Goal: Task Accomplishment & Management: Manage account settings

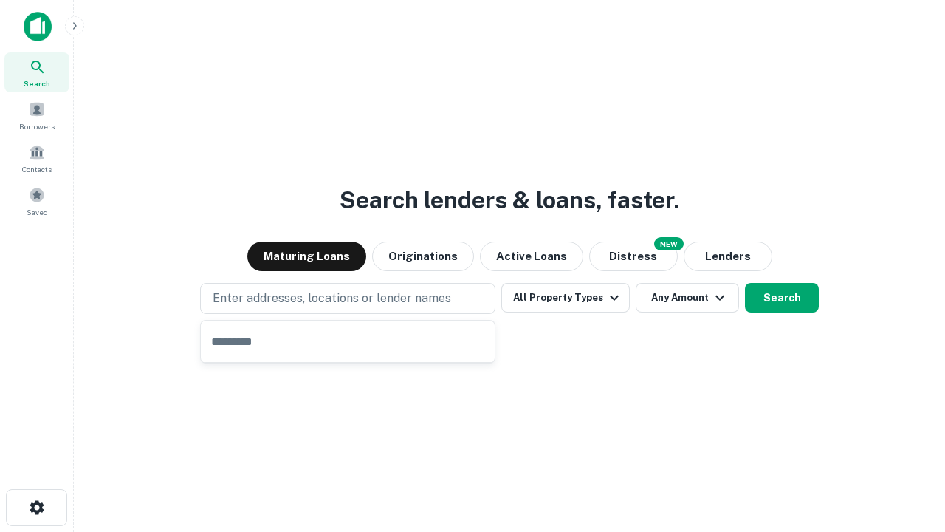
type input "**********"
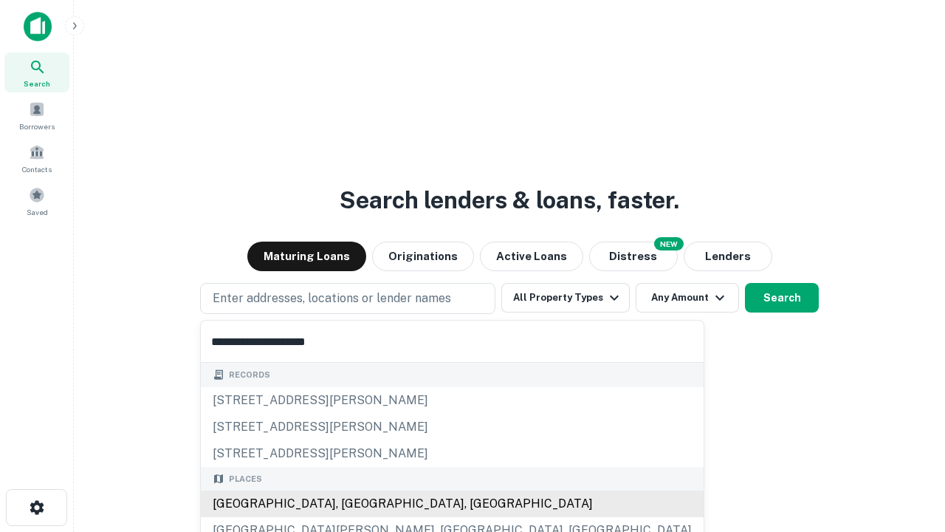
click at [353, 504] on div "[GEOGRAPHIC_DATA], [GEOGRAPHIC_DATA], [GEOGRAPHIC_DATA]" at bounding box center [452, 503] width 503 height 27
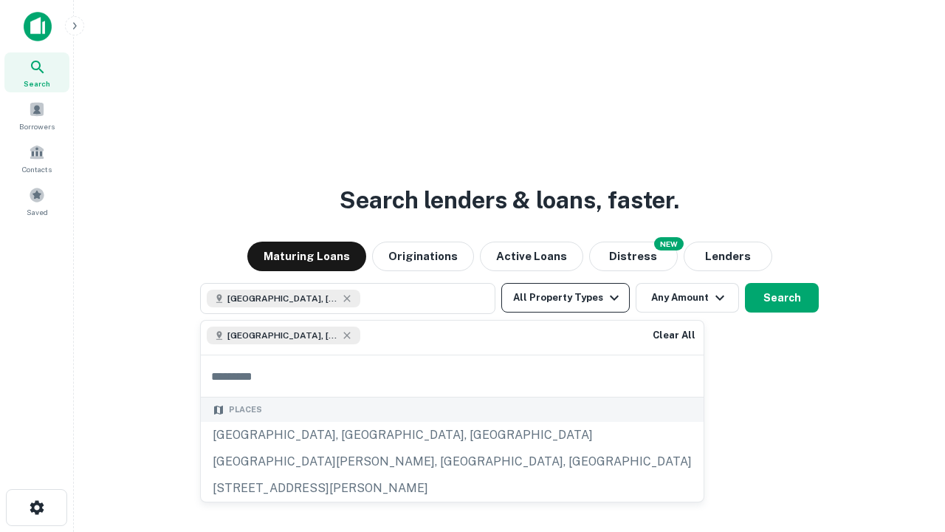
click at [566, 298] on button "All Property Types" at bounding box center [565, 298] width 128 height 30
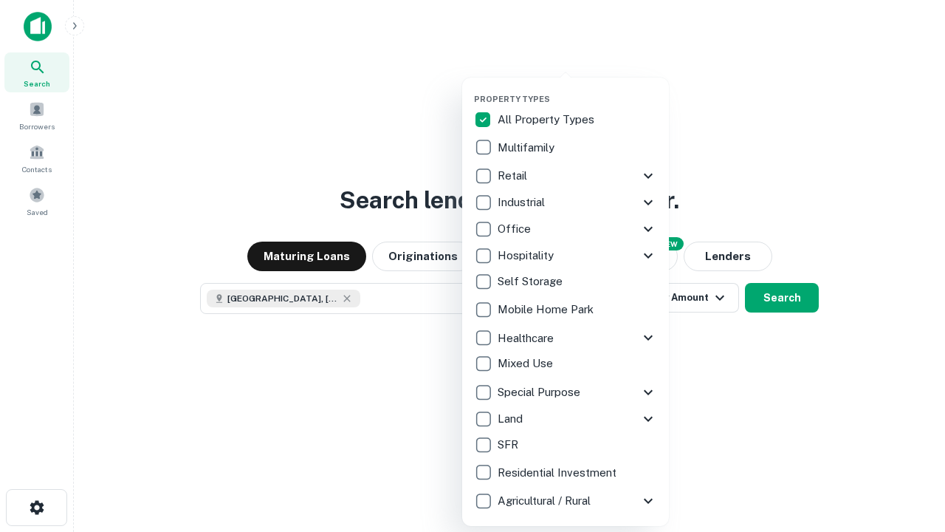
click at [577, 89] on button "button" at bounding box center [577, 89] width 207 height 1
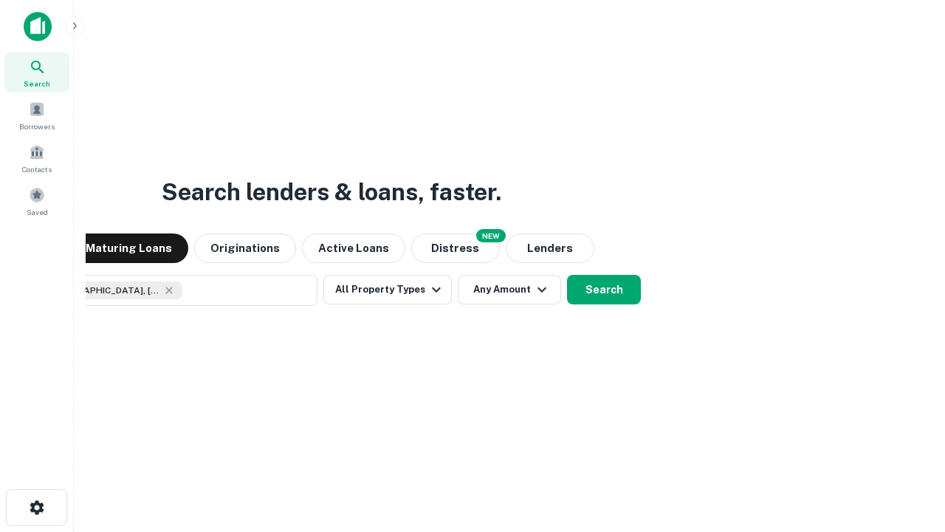
scroll to position [24, 0]
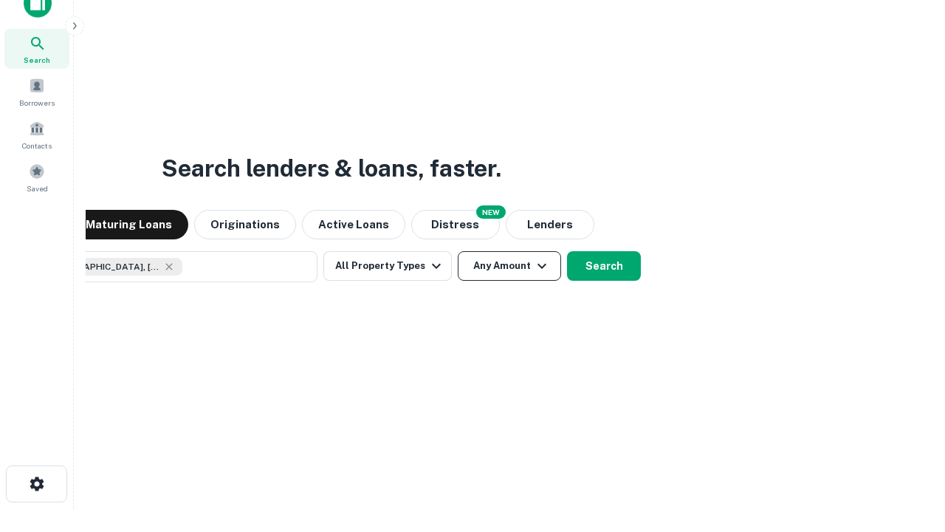
click at [458, 251] on button "Any Amount" at bounding box center [509, 266] width 103 height 30
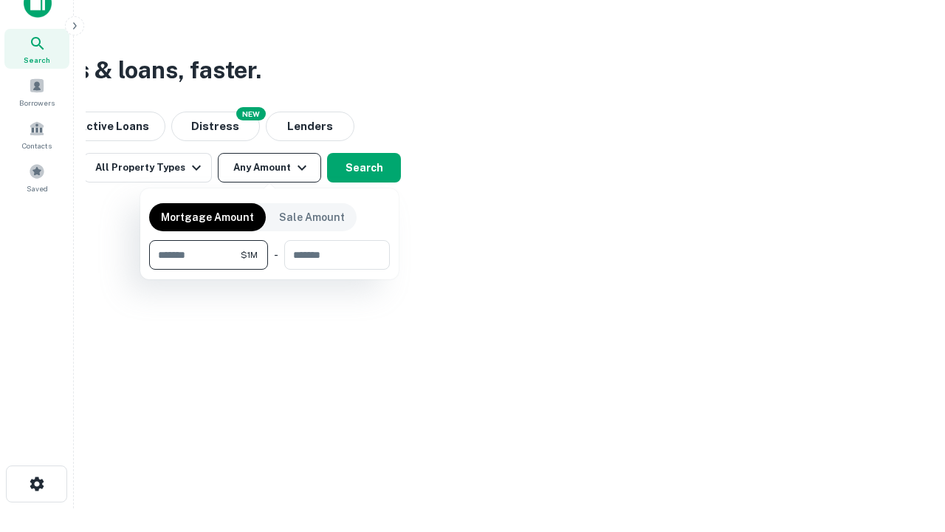
type input "*******"
click at [269, 269] on button "button" at bounding box center [269, 269] width 241 height 1
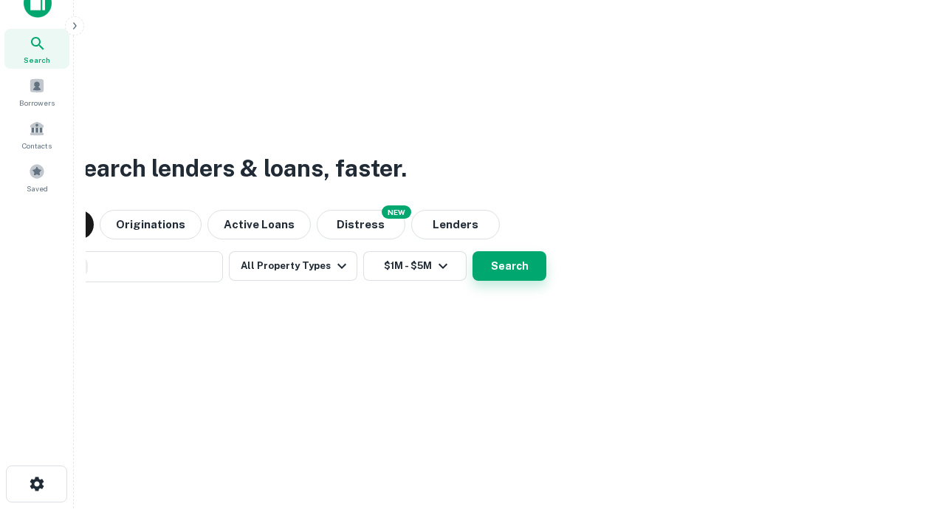
click at [473, 251] on button "Search" at bounding box center [510, 266] width 74 height 30
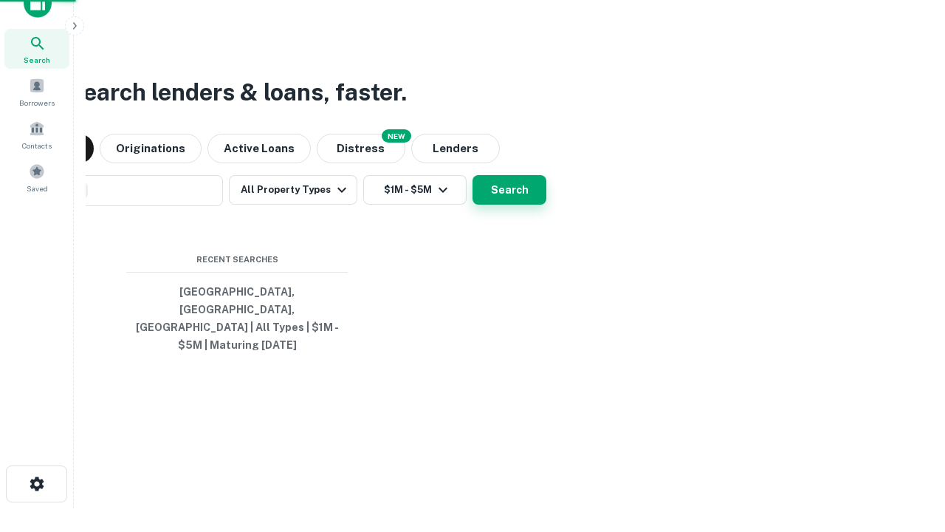
scroll to position [48, 418]
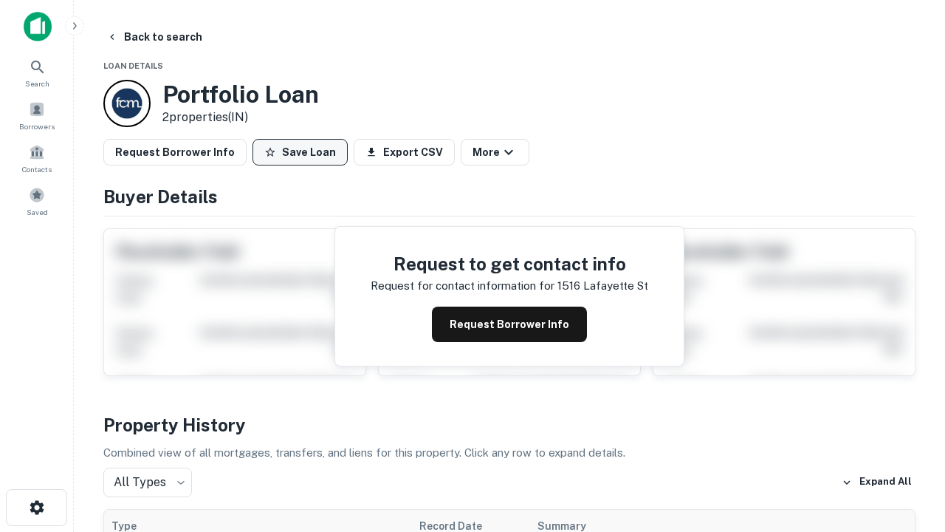
click at [300, 152] on button "Save Loan" at bounding box center [300, 152] width 95 height 27
click at [303, 152] on button "Loan Saved" at bounding box center [304, 152] width 102 height 27
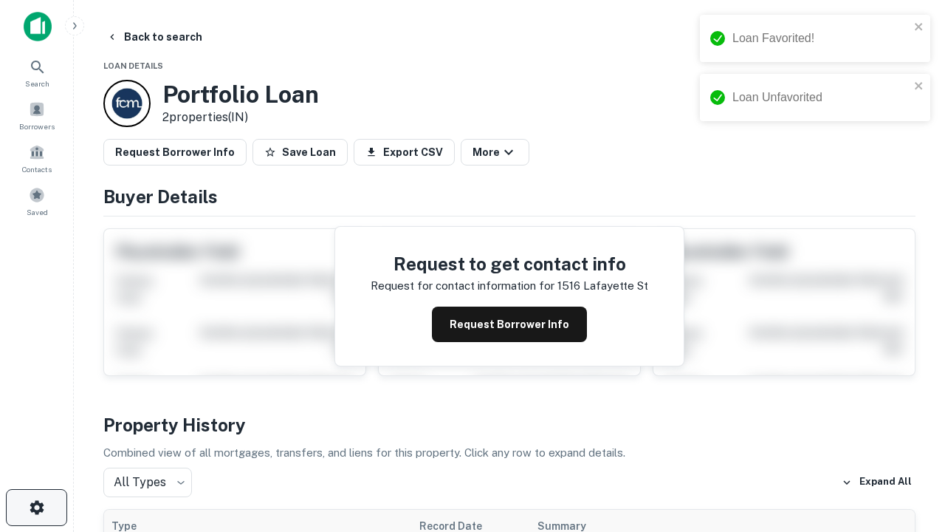
click at [36, 507] on icon "button" at bounding box center [37, 507] width 18 height 18
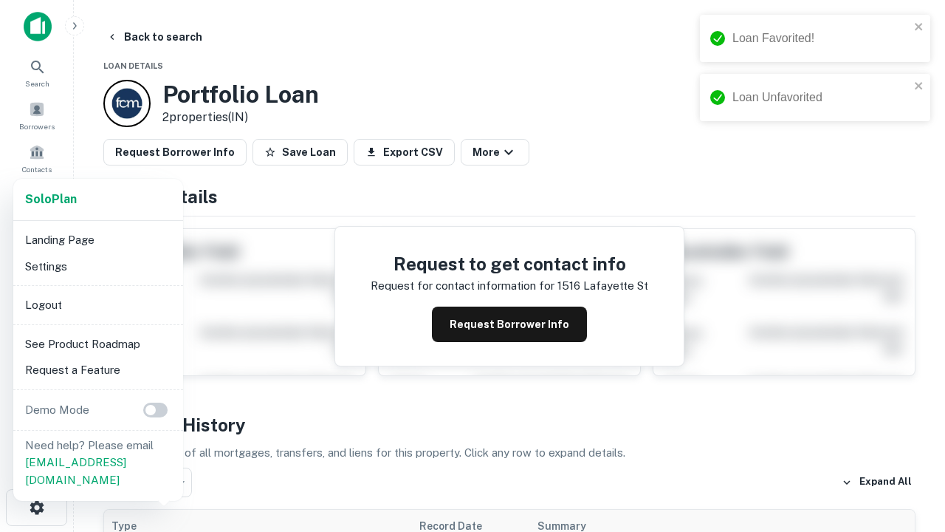
click at [97, 304] on li "Logout" at bounding box center [98, 305] width 158 height 27
